Goal: Transaction & Acquisition: Purchase product/service

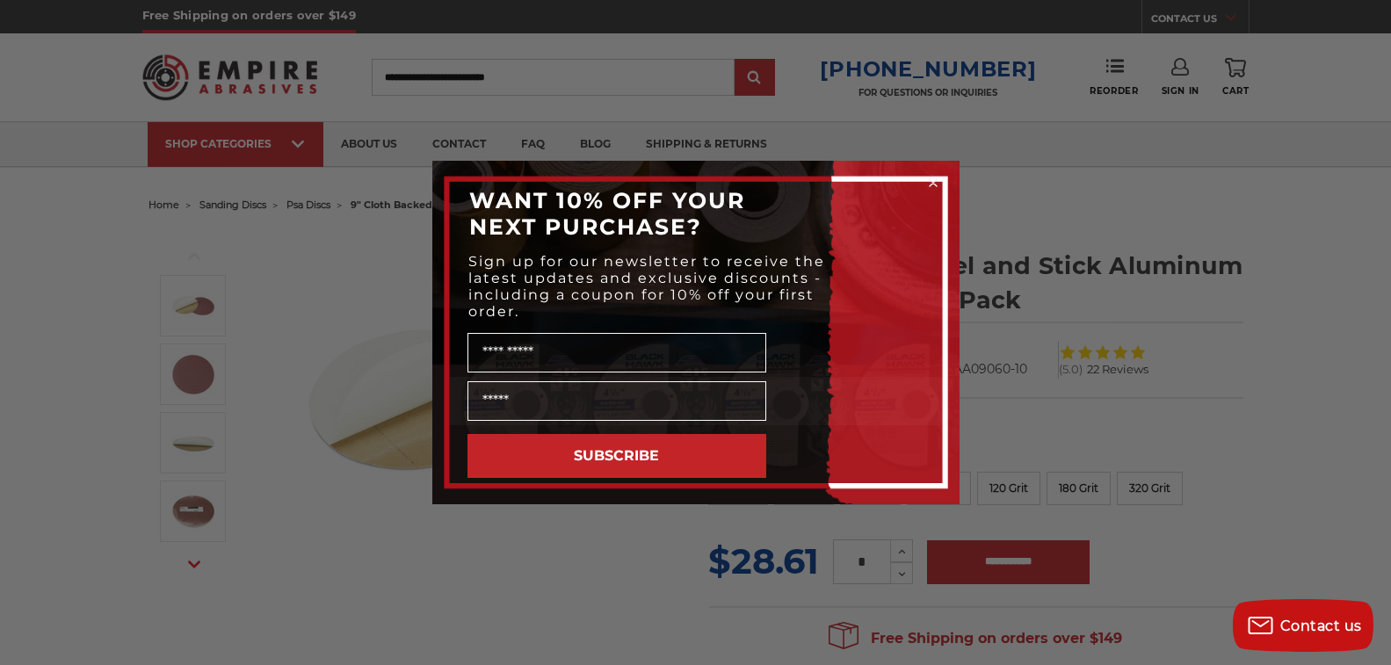
click at [1159, 488] on div "Close dialog WANT 10% OFF YOUR NEXT PURCHASE? Sign up for our newsletter to rec…" at bounding box center [695, 332] width 1391 height 665
click at [935, 186] on icon "Close dialog" at bounding box center [933, 183] width 18 height 18
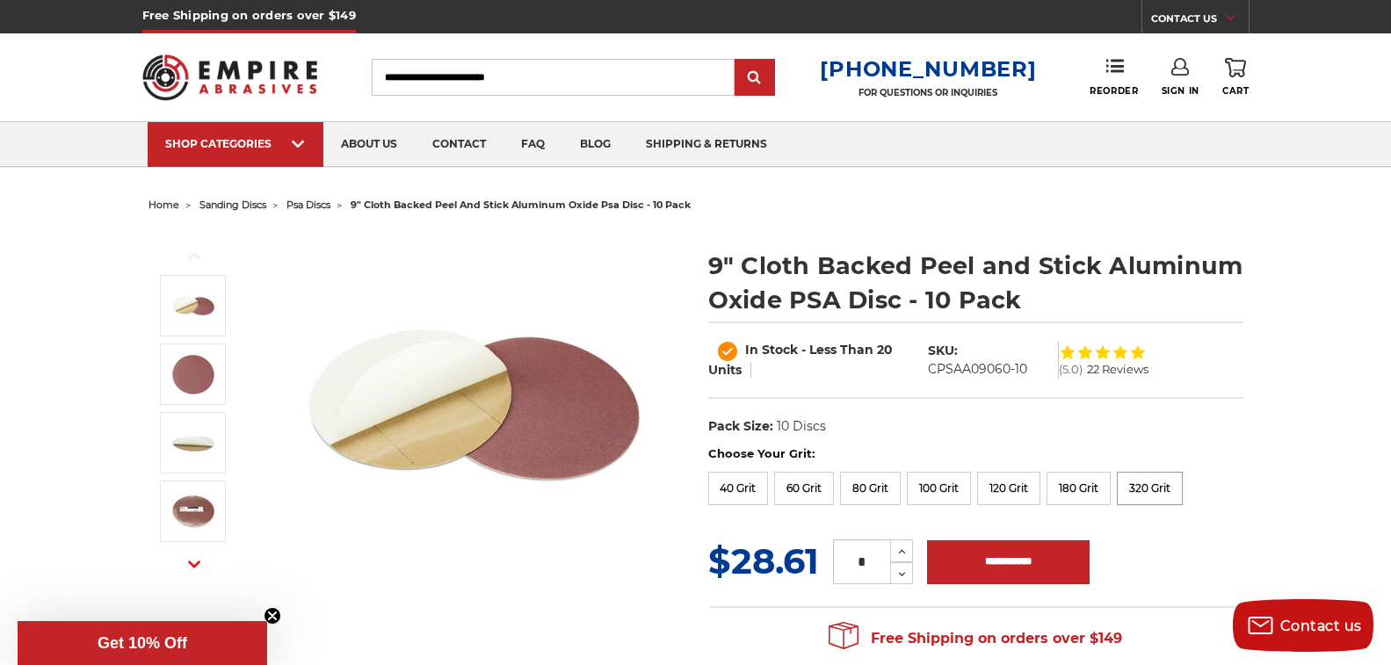
click at [1146, 493] on label "320 Grit" at bounding box center [1150, 488] width 66 height 33
click at [1074, 480] on label "180 Grit" at bounding box center [1078, 488] width 64 height 33
click at [1002, 492] on label "120 Grit" at bounding box center [1008, 488] width 63 height 33
click at [940, 488] on label "100 Grit" at bounding box center [939, 488] width 64 height 33
click at [869, 484] on label "80 Grit" at bounding box center [870, 488] width 61 height 33
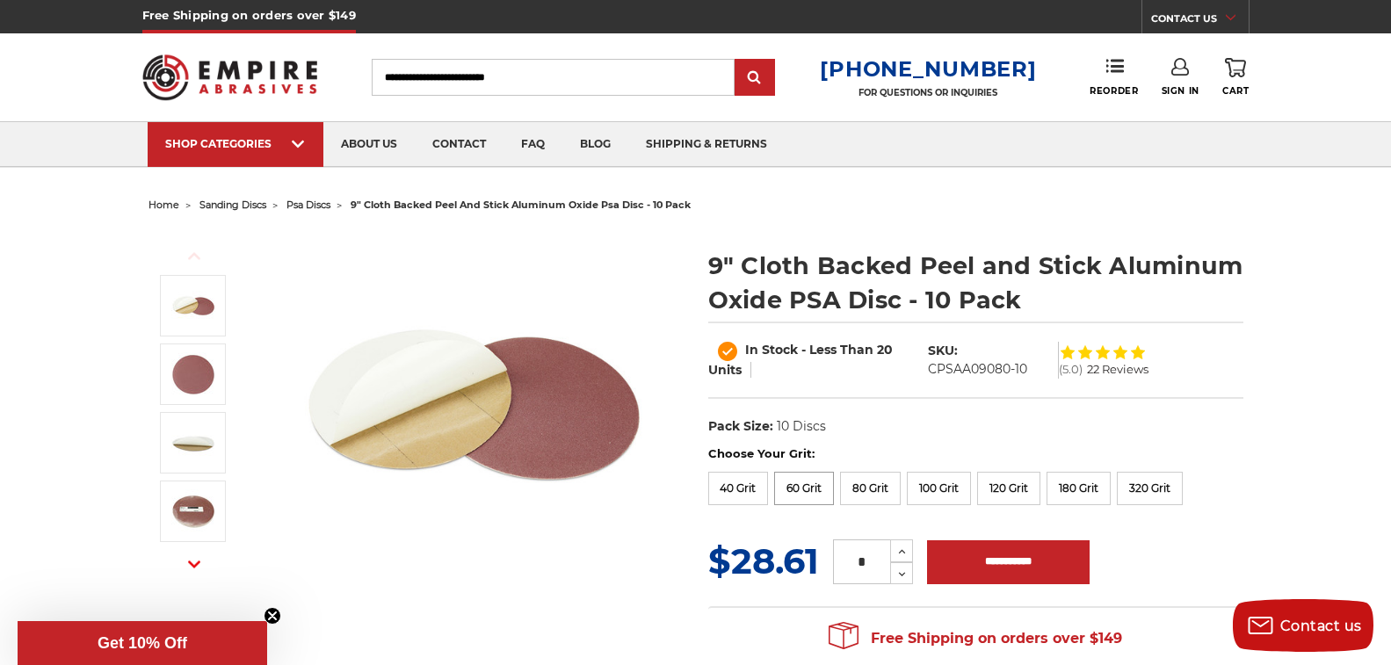
click at [813, 484] on label "60 Grit" at bounding box center [804, 488] width 60 height 33
click at [752, 487] on label "40 Grit" at bounding box center [738, 488] width 61 height 33
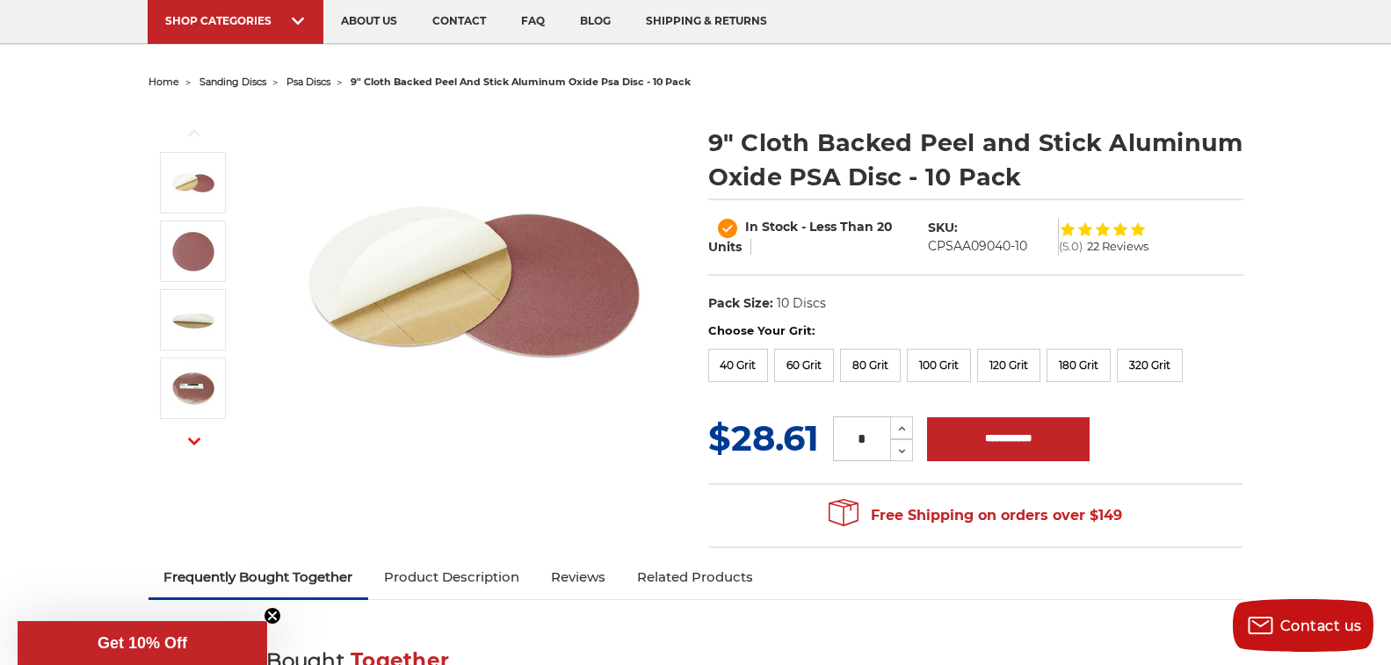
scroll to position [176, 0]
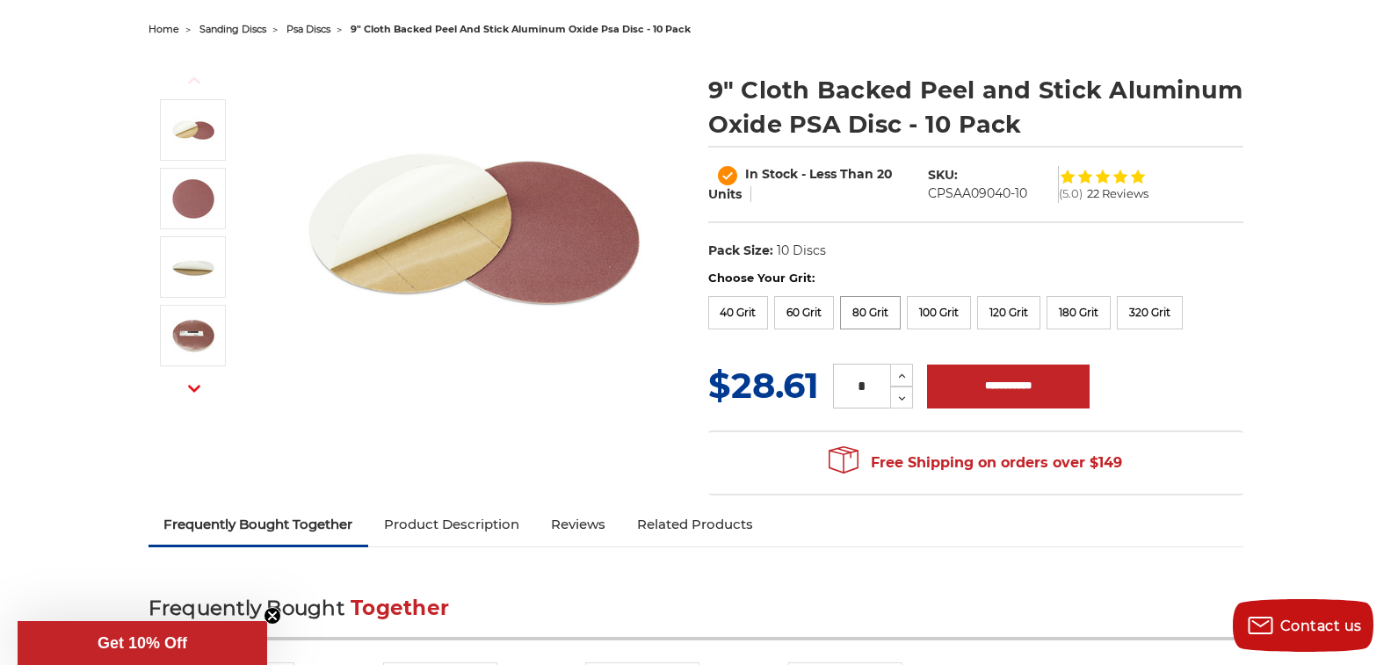
click at [873, 312] on label "80 Grit" at bounding box center [870, 312] width 61 height 33
